Goal: Task Accomplishment & Management: Complete application form

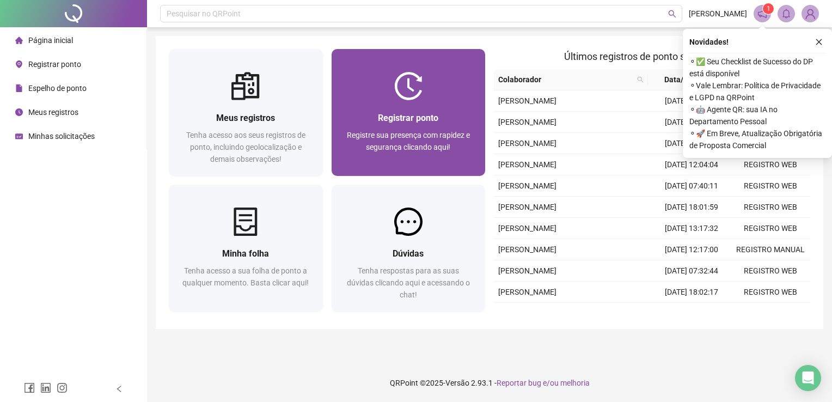
click at [447, 108] on div "Registrar ponto Registre sua presença com rapidez e segurança clicando aqui!" at bounding box center [409, 138] width 154 height 76
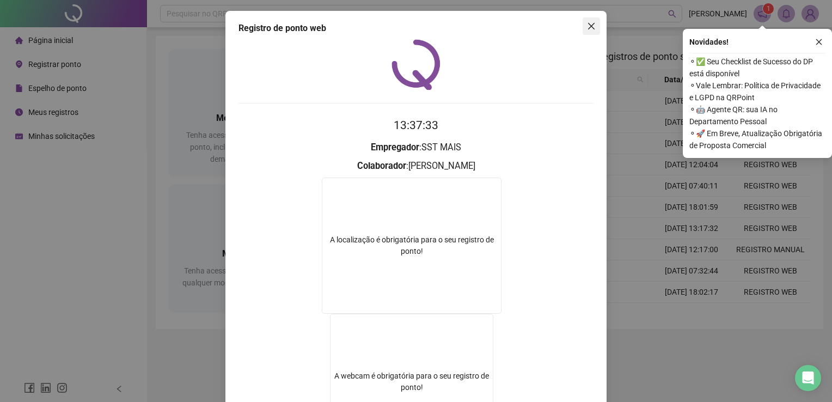
click at [590, 27] on icon "close" at bounding box center [591, 26] width 9 height 9
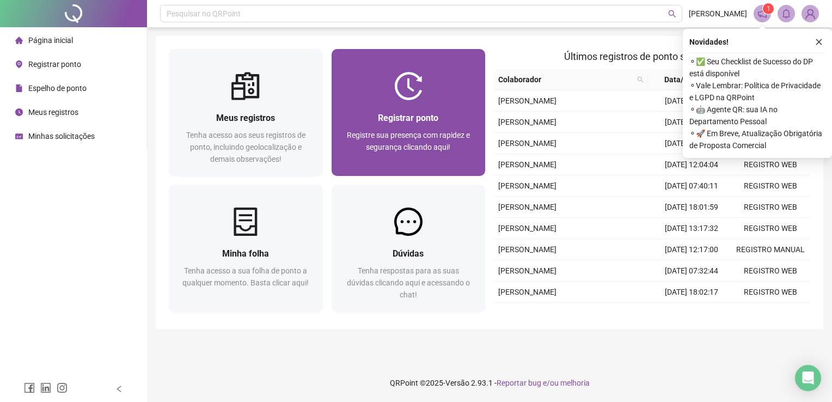
click at [427, 126] on div "Registrar ponto Registre sua presença com rapidez e segurança clicando aqui!" at bounding box center [409, 138] width 128 height 54
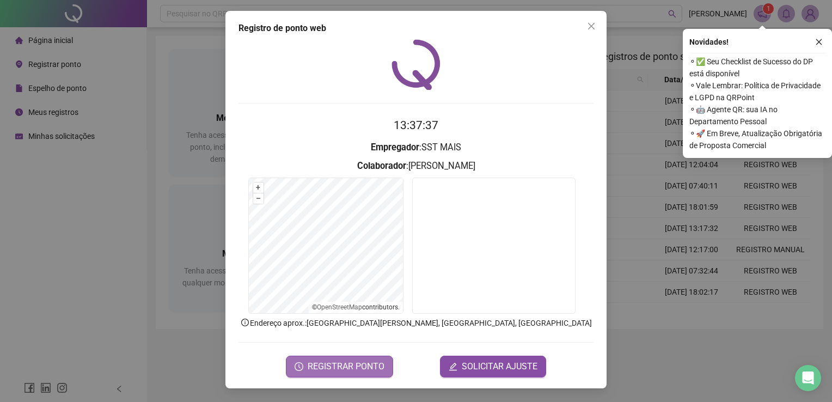
click at [370, 369] on span "REGISTRAR PONTO" at bounding box center [346, 366] width 77 height 13
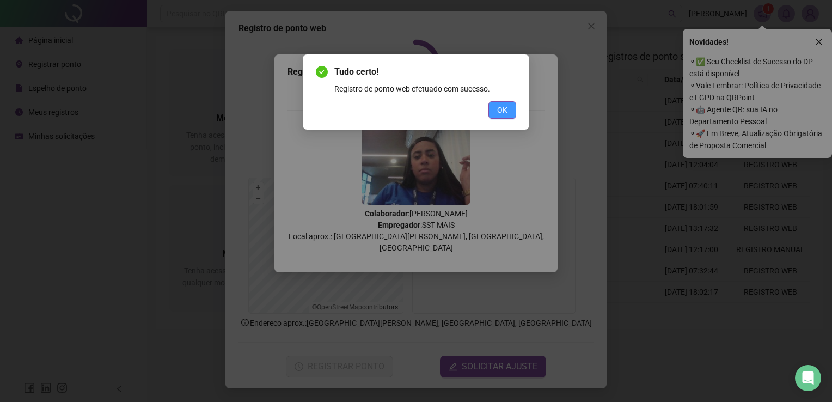
click at [509, 108] on button "OK" at bounding box center [502, 109] width 28 height 17
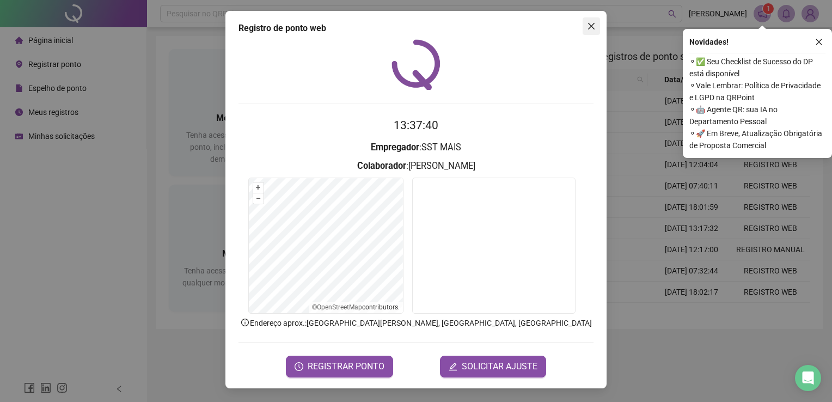
click at [593, 27] on icon "close" at bounding box center [591, 26] width 9 height 9
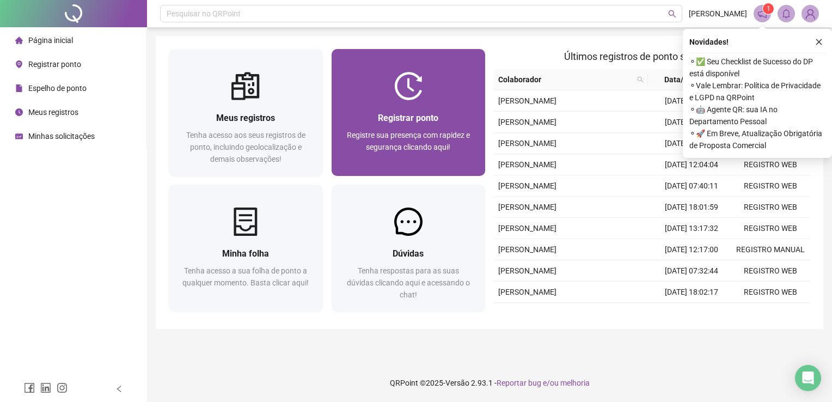
click at [399, 125] on div "Registrar ponto Registre sua presença com rapidez e segurança clicando aqui!" at bounding box center [409, 138] width 128 height 54
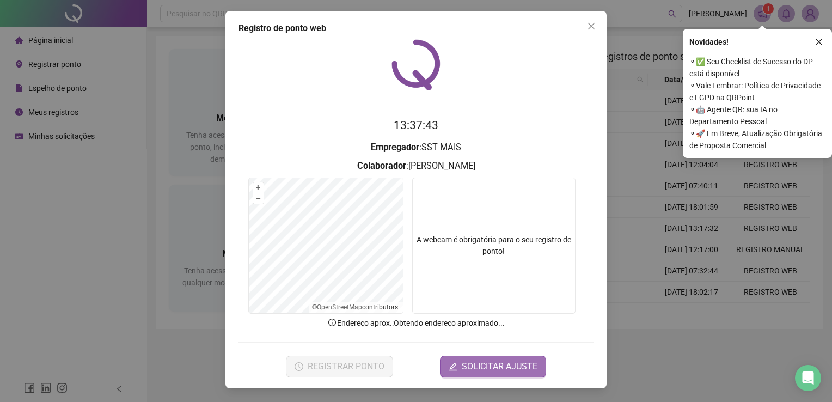
click at [487, 208] on video at bounding box center [493, 246] width 163 height 136
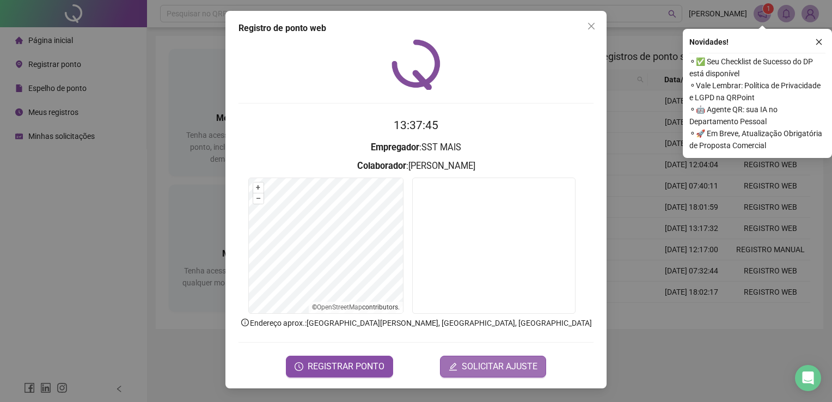
click at [483, 361] on span "SOLICITAR AJUSTE" at bounding box center [500, 366] width 76 height 13
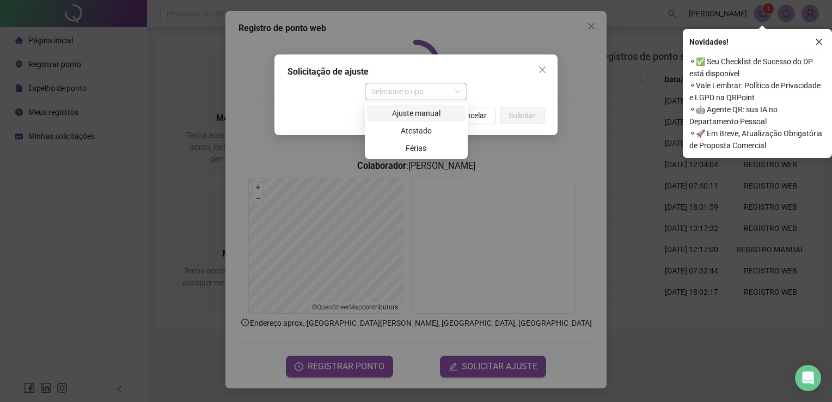
click at [441, 89] on span "Selecione o tipo" at bounding box center [416, 91] width 90 height 16
click at [420, 114] on div "Ajuste manual" at bounding box center [417, 113] width 86 height 12
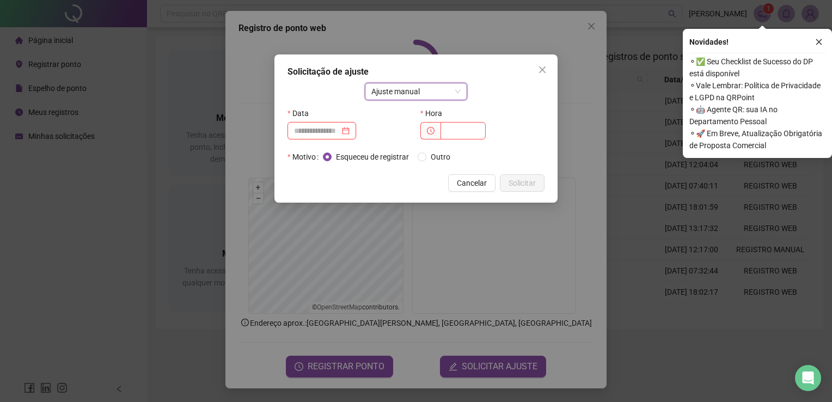
click at [340, 130] on input at bounding box center [317, 131] width 46 height 12
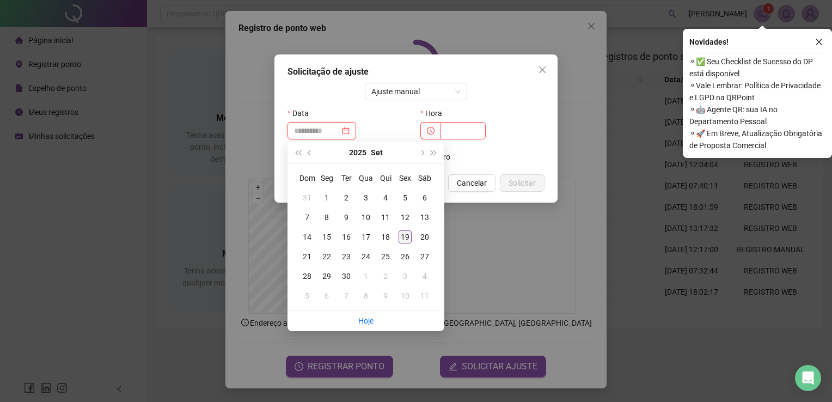
type input "**********"
drag, startPoint x: 405, startPoint y: 237, endPoint x: 414, endPoint y: 215, distance: 24.9
click at [406, 237] on div "19" at bounding box center [405, 236] width 13 height 13
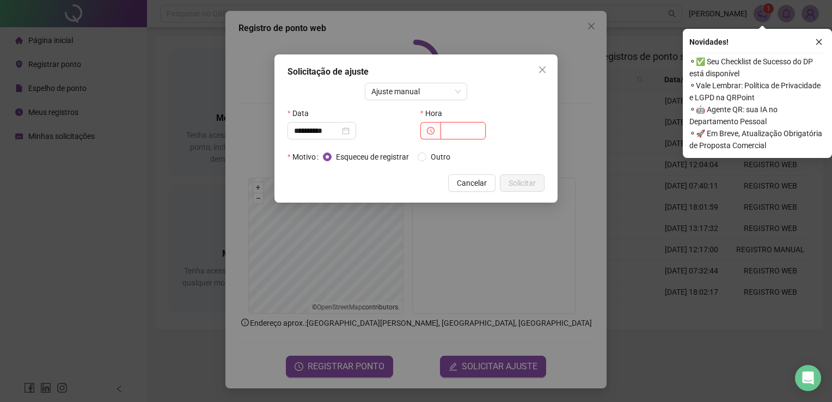
click at [459, 131] on input "text" at bounding box center [463, 130] width 45 height 17
type input "*****"
click at [510, 182] on span "Solicitar" at bounding box center [522, 183] width 27 height 12
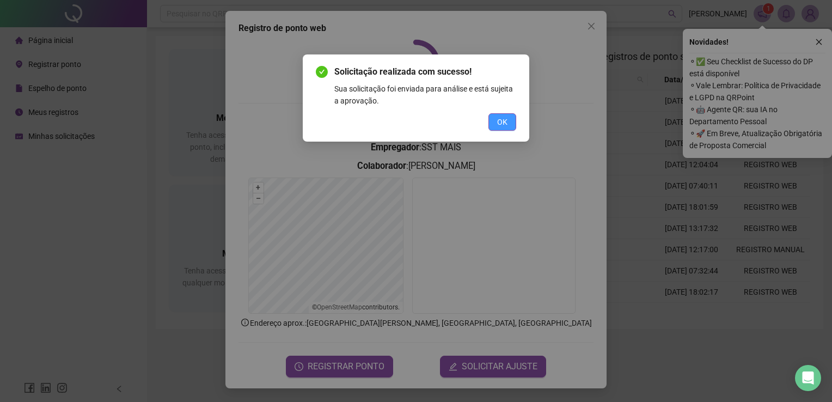
click at [507, 123] on span "OK" at bounding box center [502, 122] width 10 height 12
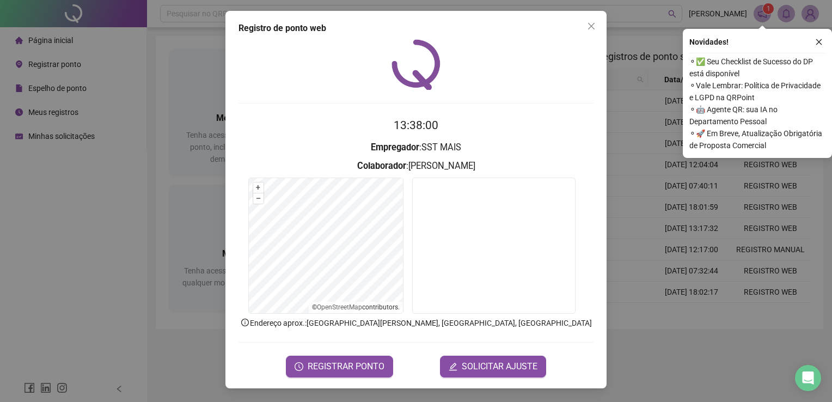
click at [590, 27] on icon "close" at bounding box center [591, 26] width 7 height 7
